Goal: Transaction & Acquisition: Subscribe to service/newsletter

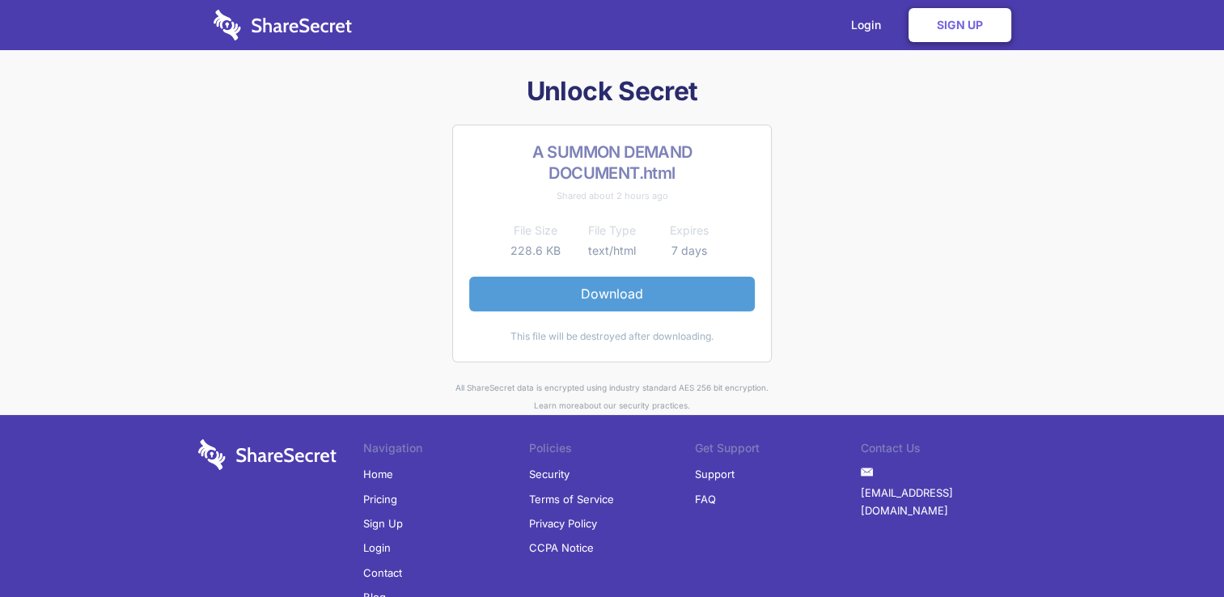
click at [611, 298] on link "Download" at bounding box center [612, 294] width 286 height 34
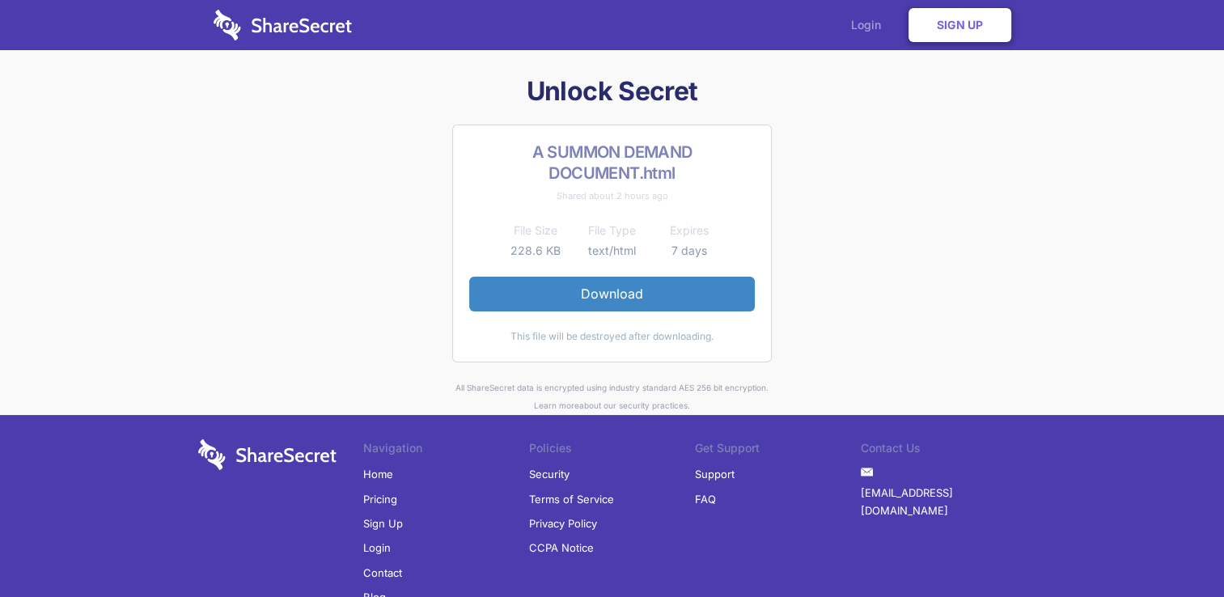
click at [866, 21] on link "Login" at bounding box center [870, 25] width 70 height 50
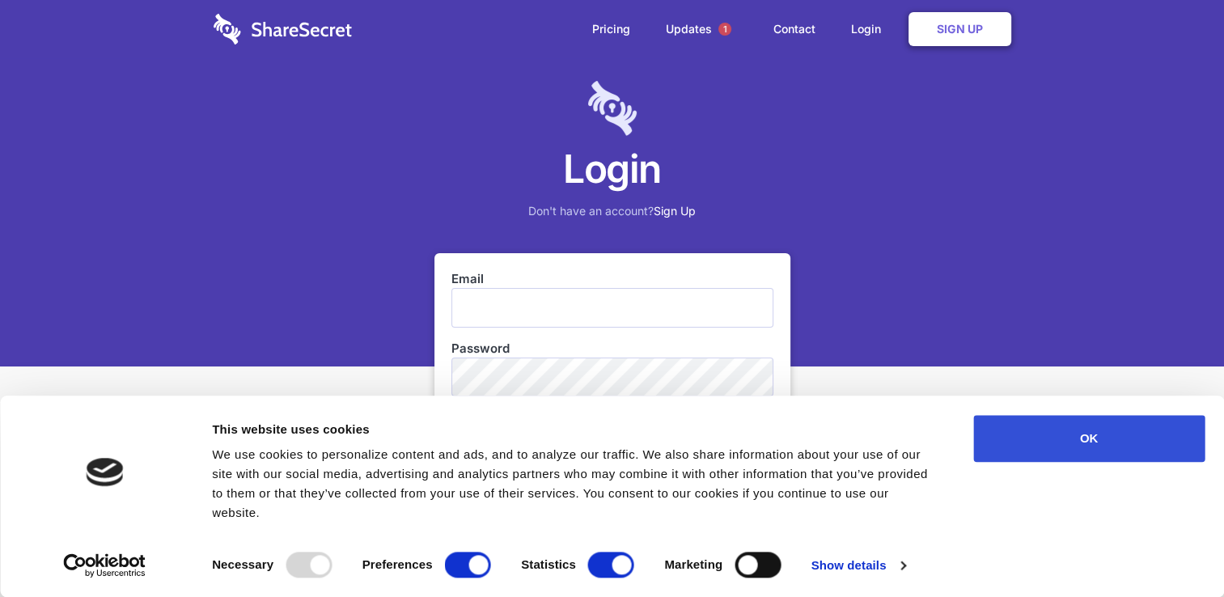
click at [1116, 455] on button "OK" at bounding box center [1088, 438] width 231 height 47
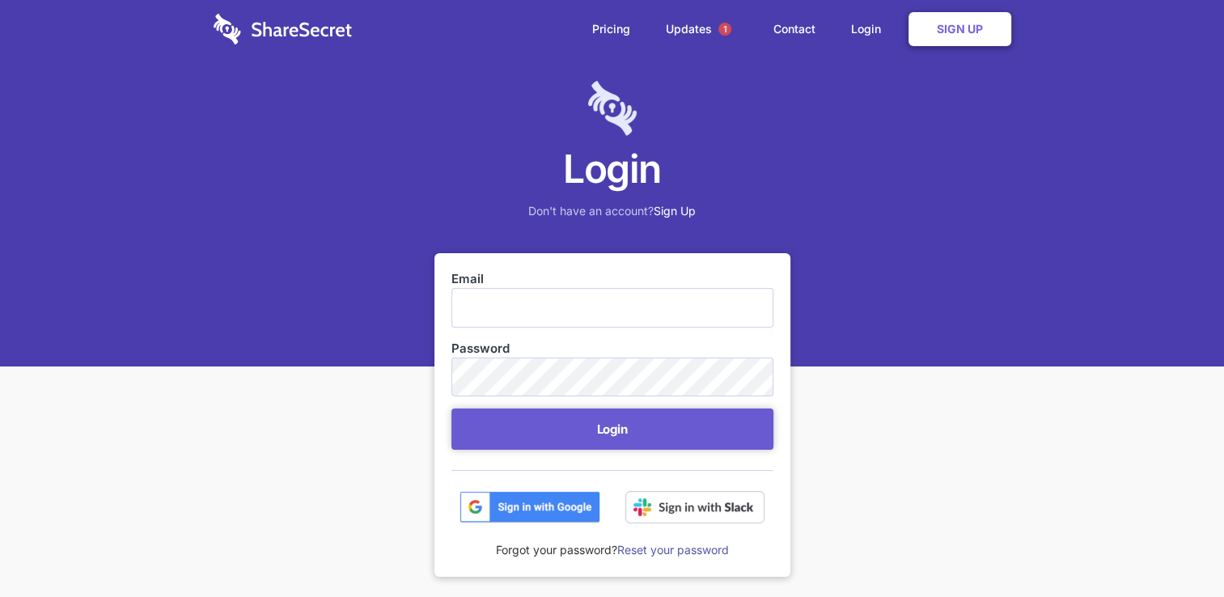
click at [521, 506] on img at bounding box center [529, 507] width 141 height 32
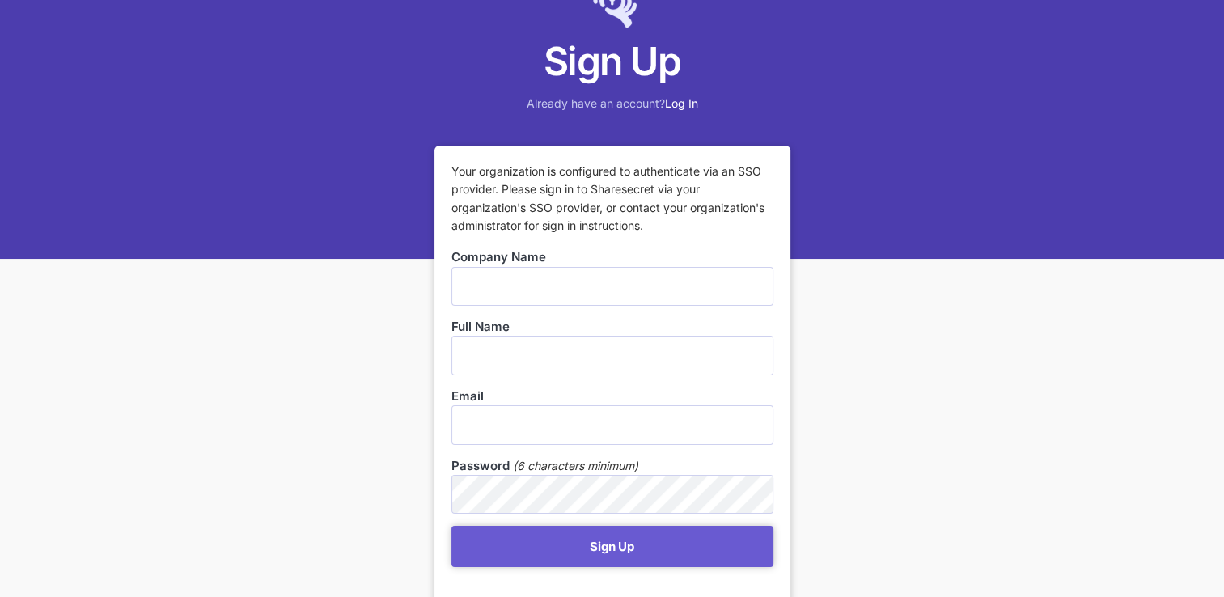
scroll to position [324, 0]
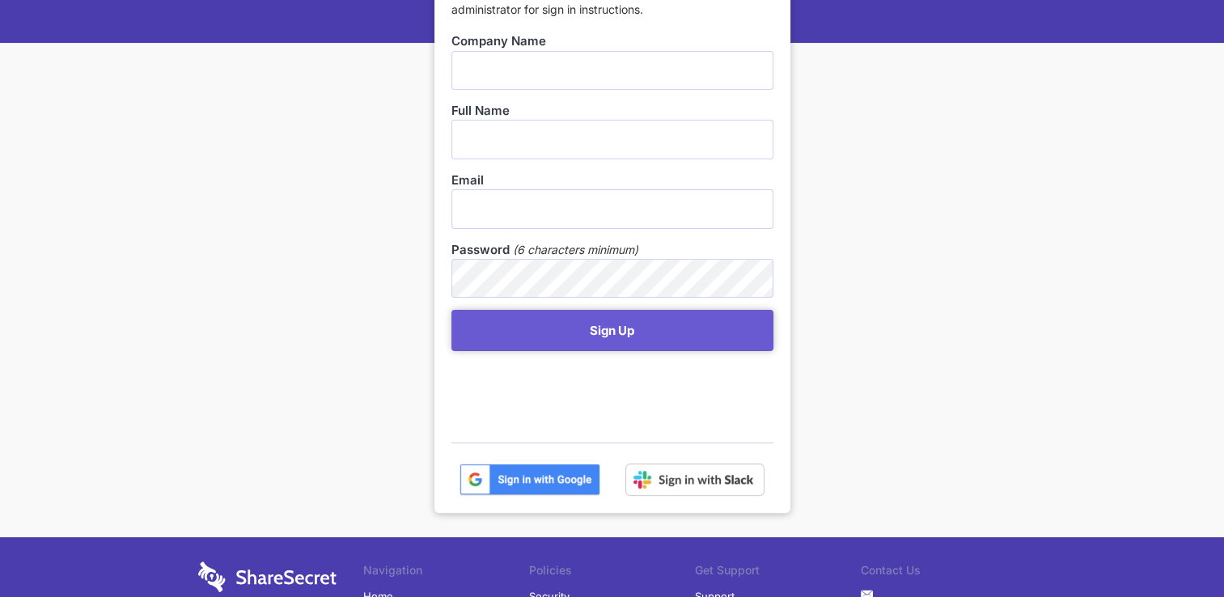
click at [556, 484] on img at bounding box center [529, 479] width 141 height 32
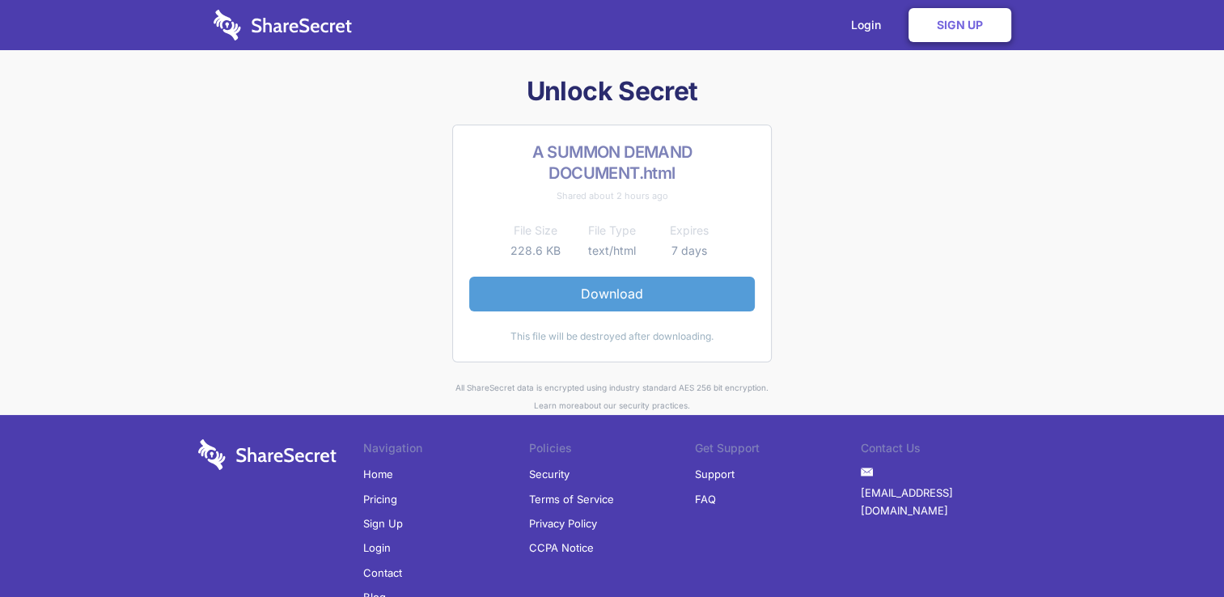
click at [605, 287] on link "Download" at bounding box center [612, 294] width 286 height 34
click at [676, 290] on link "Download" at bounding box center [612, 294] width 286 height 34
click at [637, 296] on link "Download" at bounding box center [612, 294] width 286 height 34
click at [991, 31] on link "Sign Up" at bounding box center [959, 25] width 103 height 34
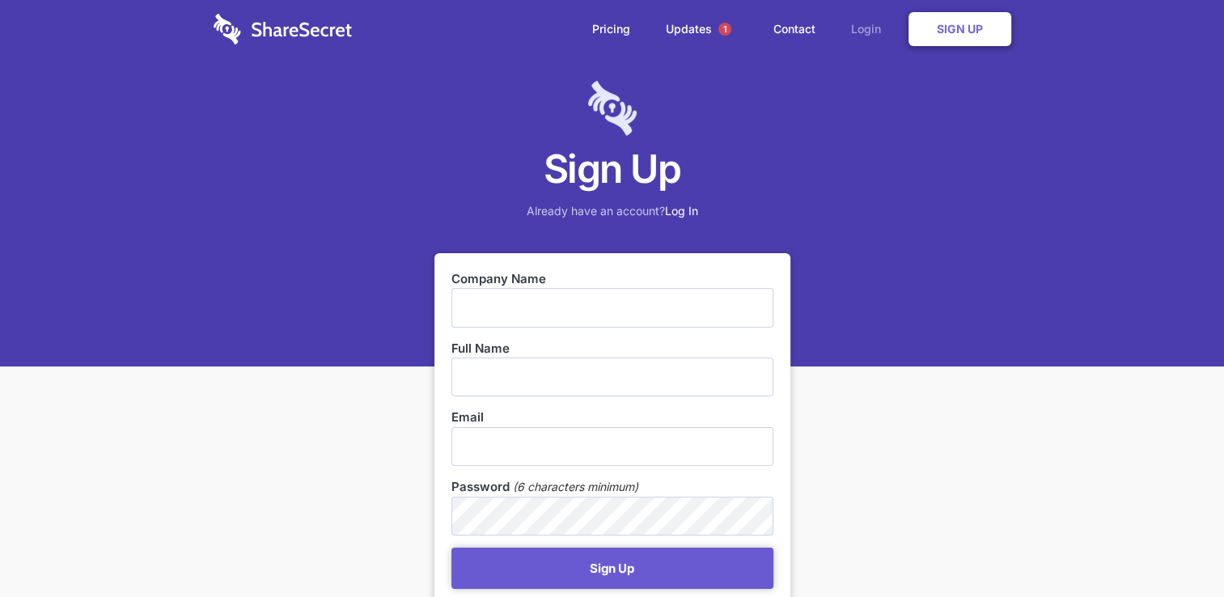
click at [863, 27] on link "Login" at bounding box center [870, 29] width 70 height 50
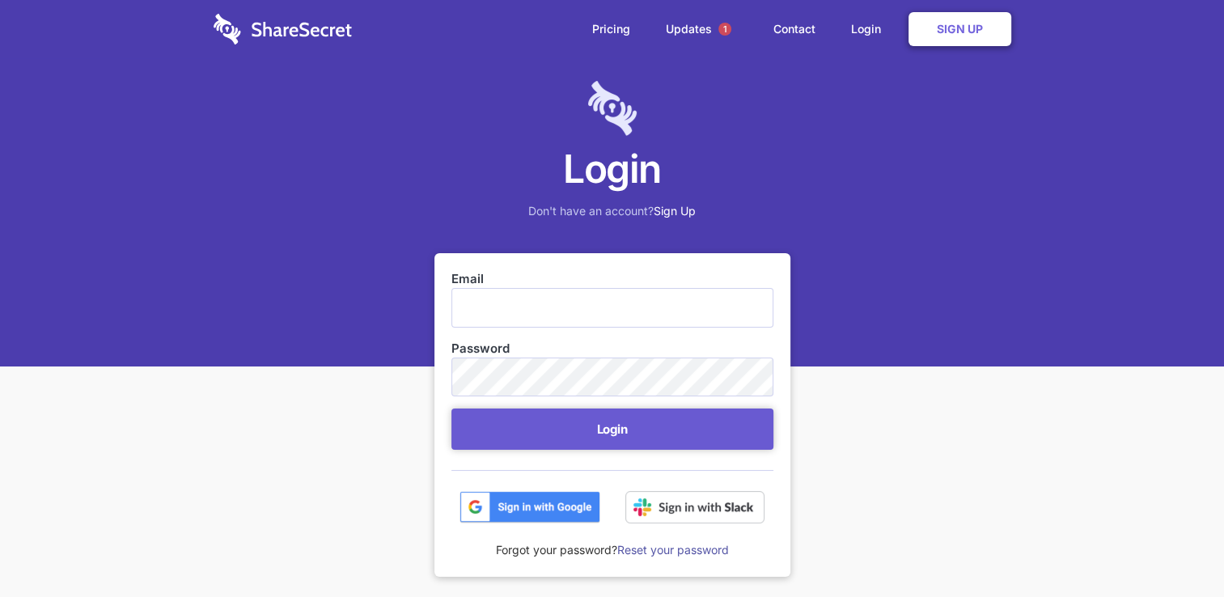
click at [523, 493] on img at bounding box center [529, 507] width 141 height 32
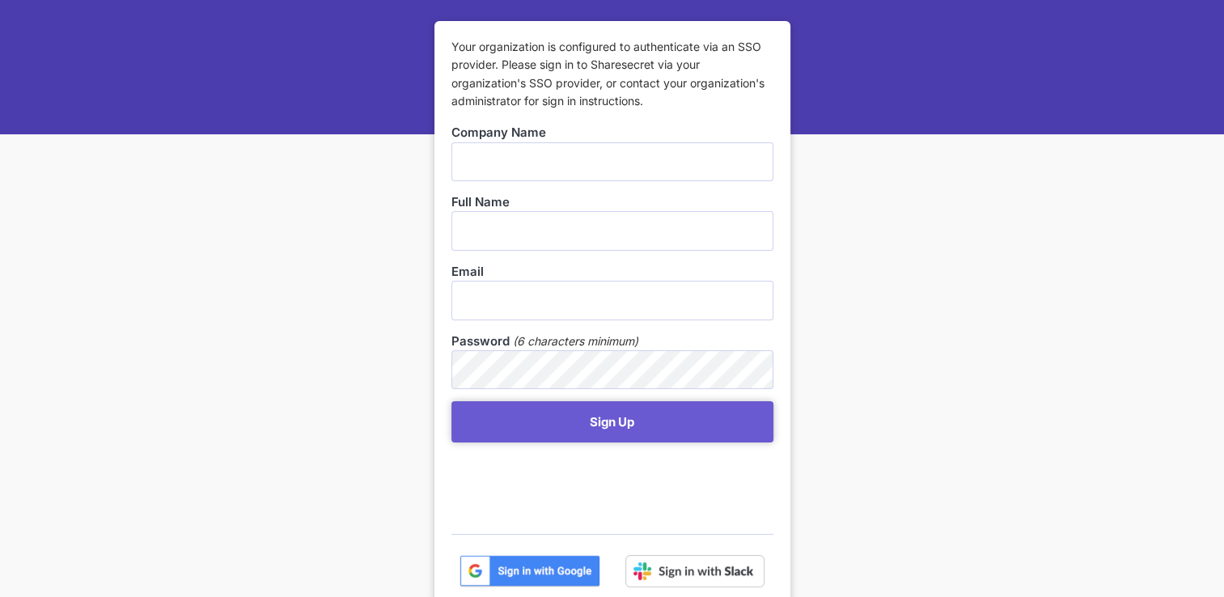
scroll to position [243, 0]
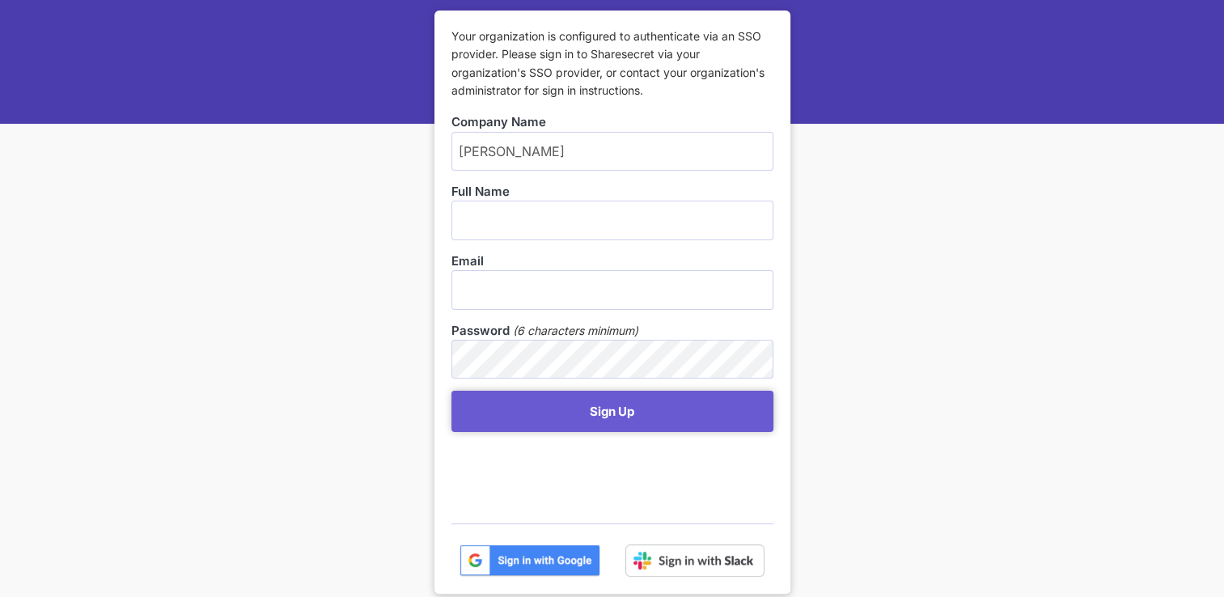
type input "[PERSON_NAME]"
click at [596, 235] on input "text" at bounding box center [612, 220] width 322 height 39
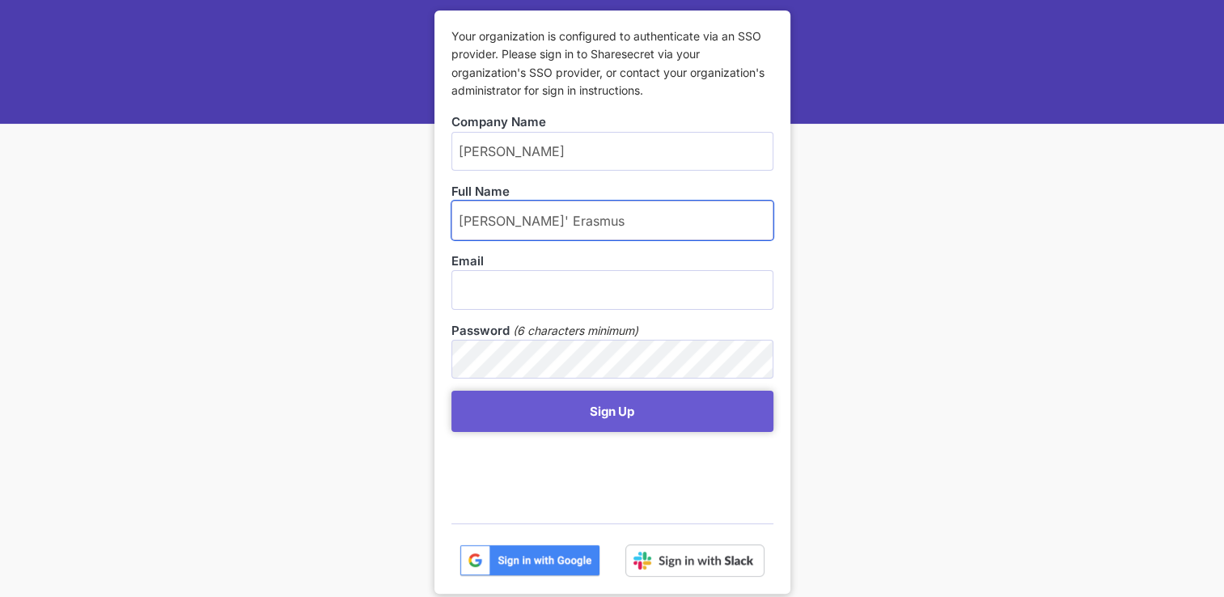
type input "[PERSON_NAME]' Erasmus"
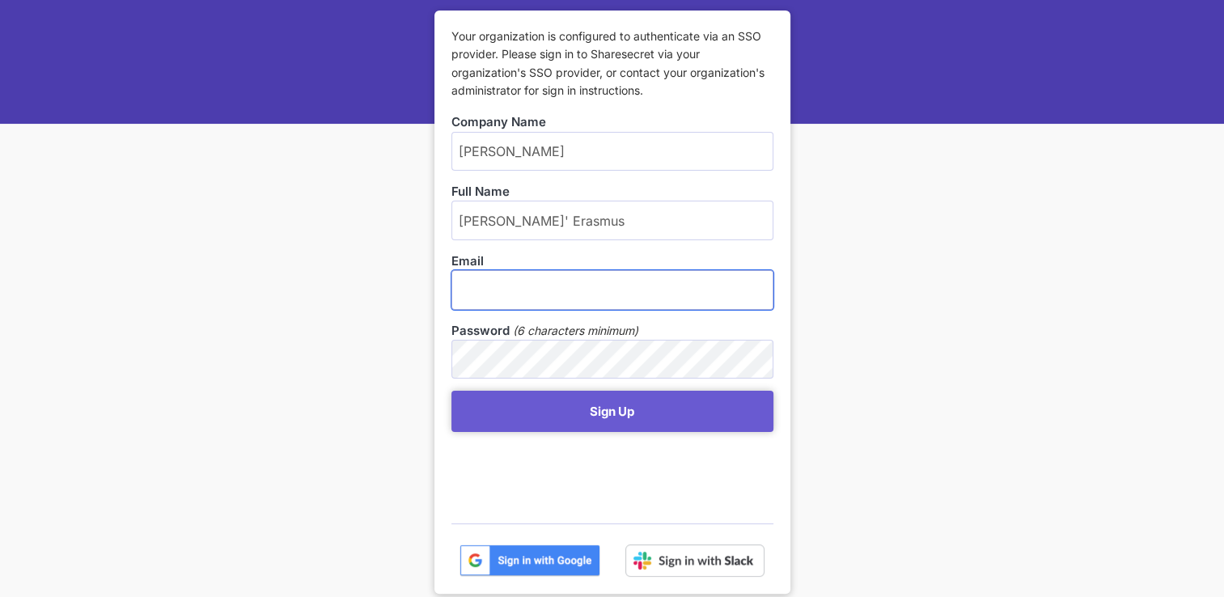
click at [563, 299] on input "email" at bounding box center [612, 289] width 322 height 39
type input "[EMAIL_ADDRESS][DOMAIN_NAME]"
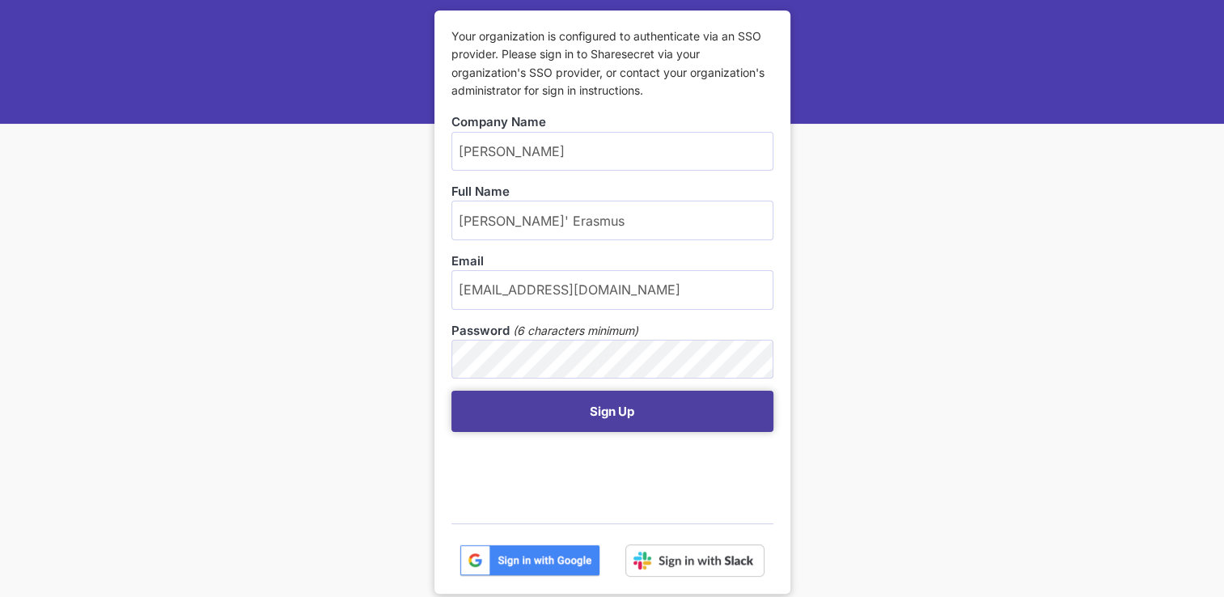
click at [623, 412] on button "Sign Up" at bounding box center [612, 411] width 322 height 41
